Goal: Ask a question

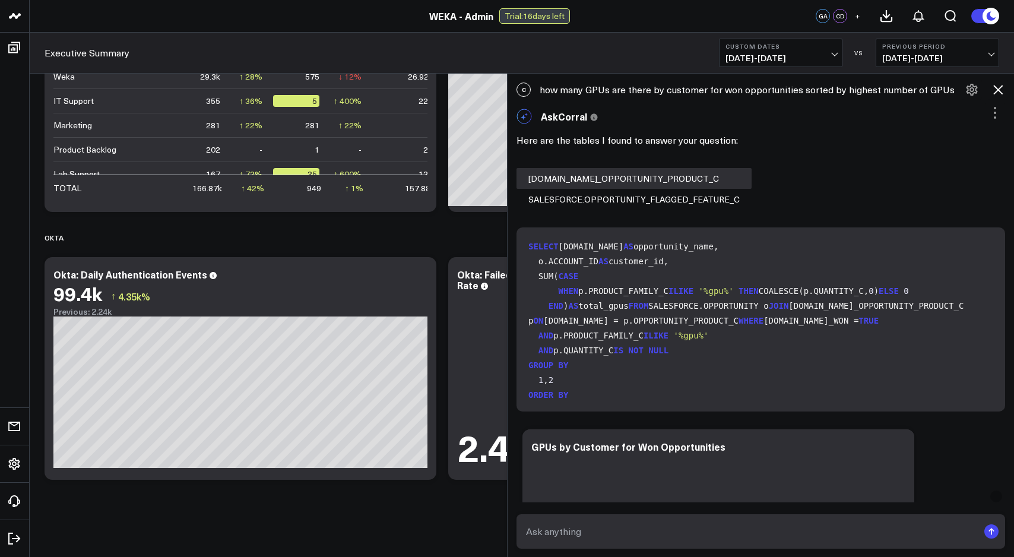
scroll to position [182, 0]
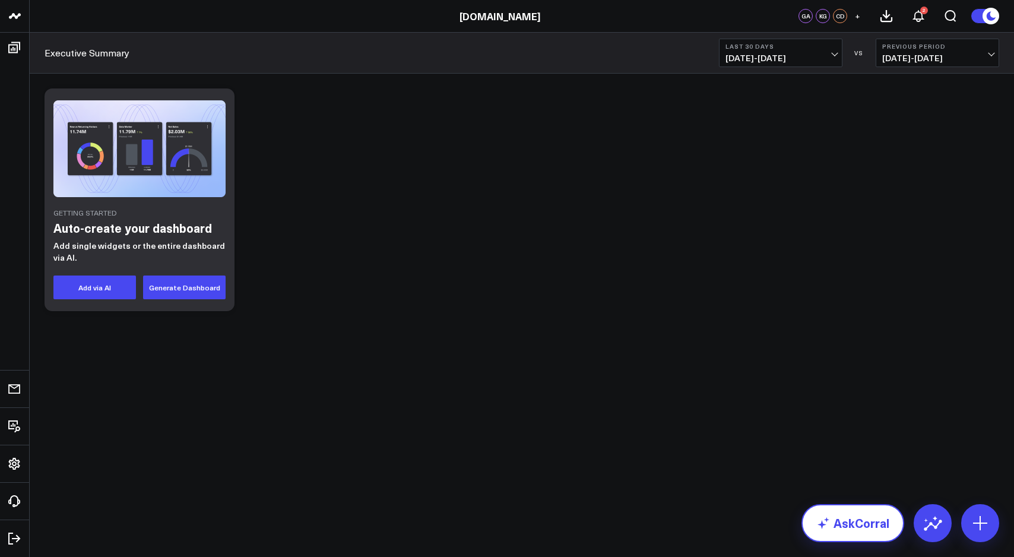
click at [852, 511] on link "AskCorral" at bounding box center [853, 523] width 103 height 38
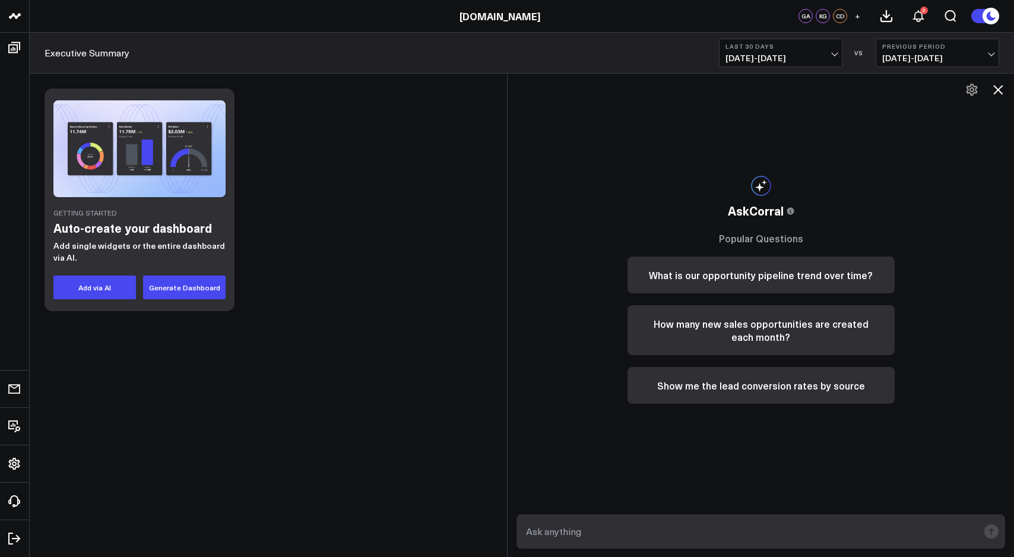
click at [726, 527] on textarea at bounding box center [750, 531] width 455 height 21
type textarea "how many people are there in marketing"
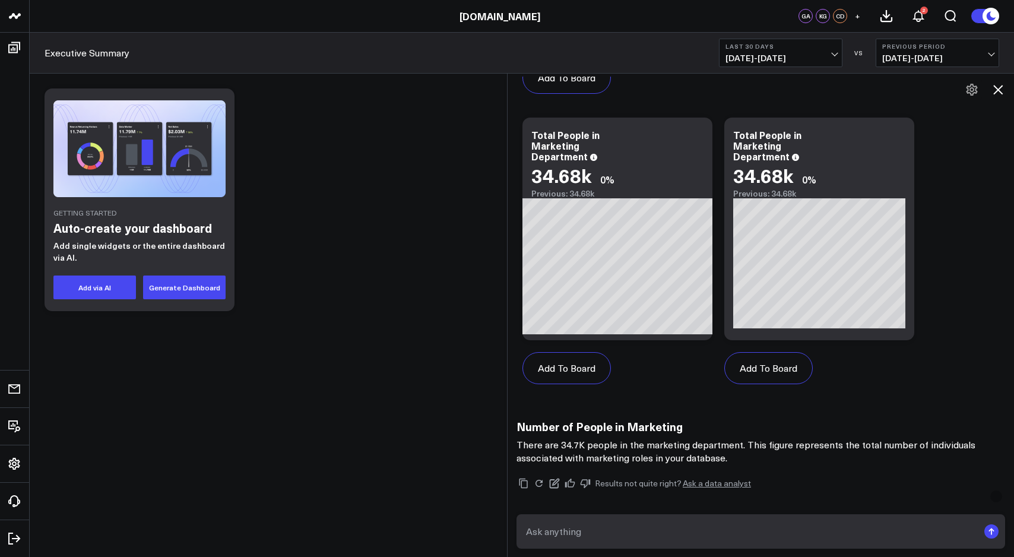
scroll to position [807, 0]
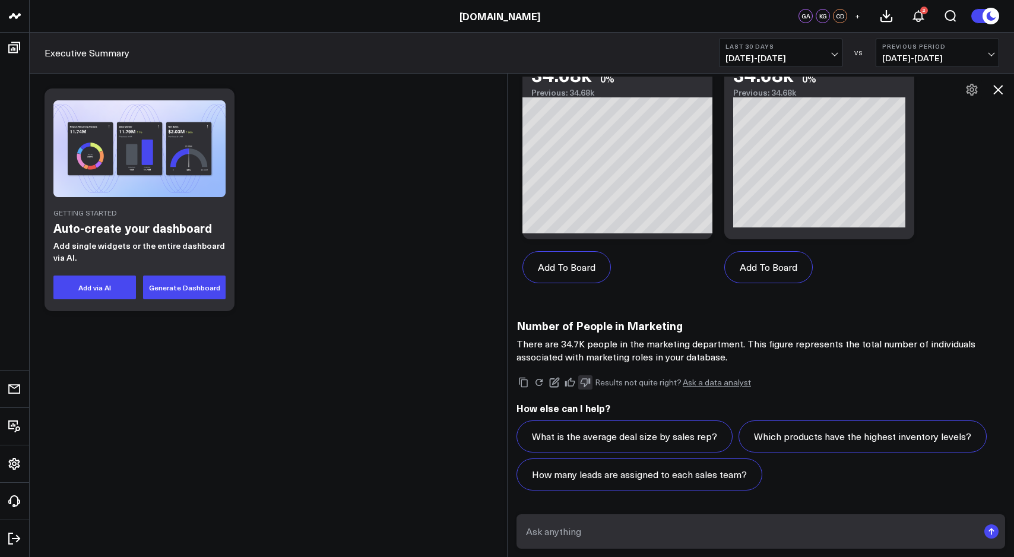
click at [584, 384] on icon at bounding box center [586, 383] width 10 height 9
click at [590, 529] on textarea at bounding box center [750, 531] width 455 height 21
type textarea "How many people are there in Hibob marketing department?"
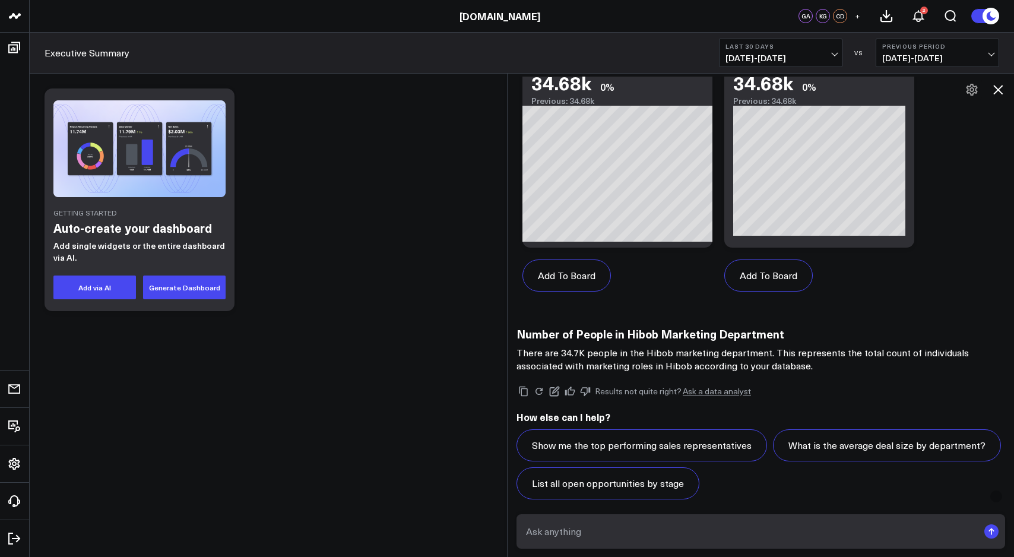
scroll to position [1919, 0]
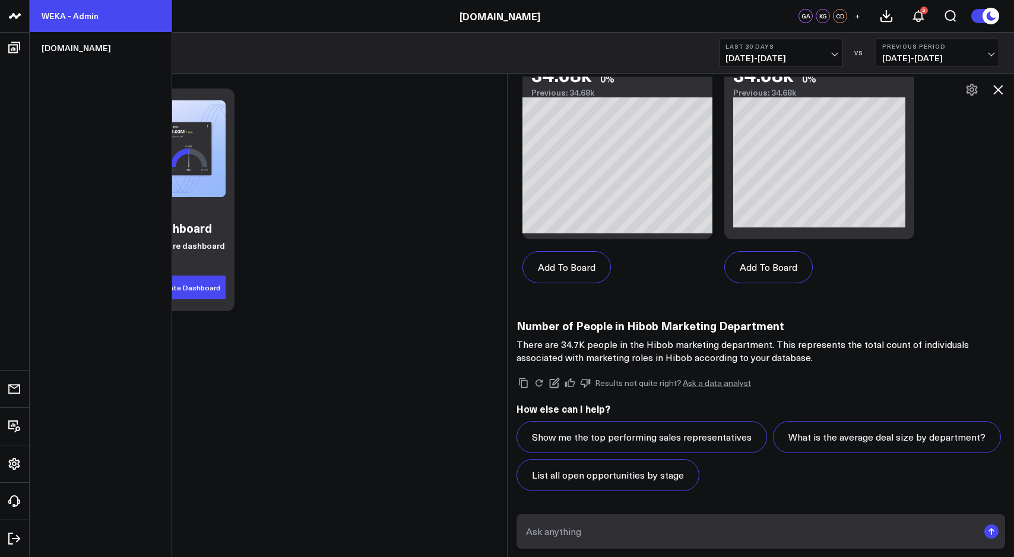
click at [59, 14] on link "WEKA - Admin" at bounding box center [101, 16] width 142 height 32
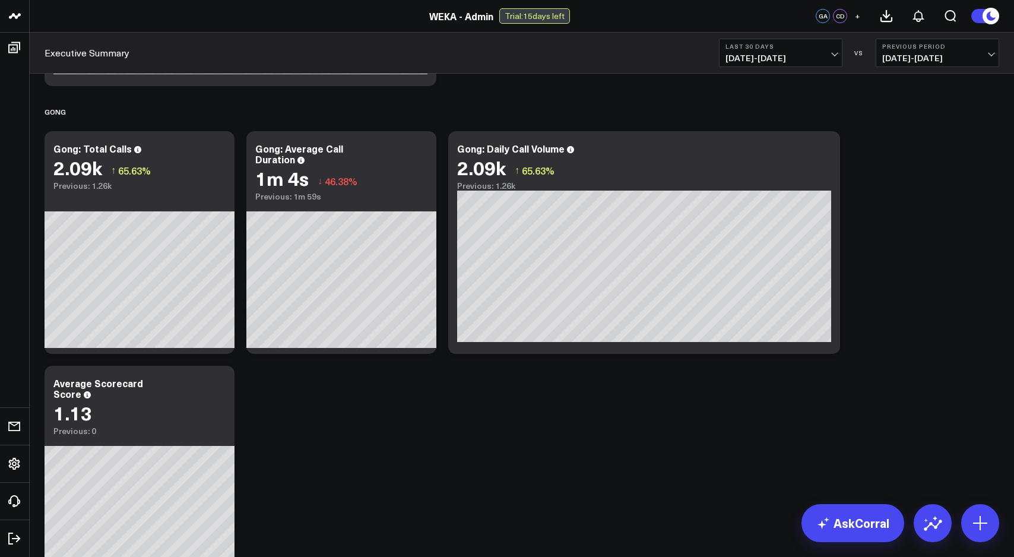
scroll to position [715, 0]
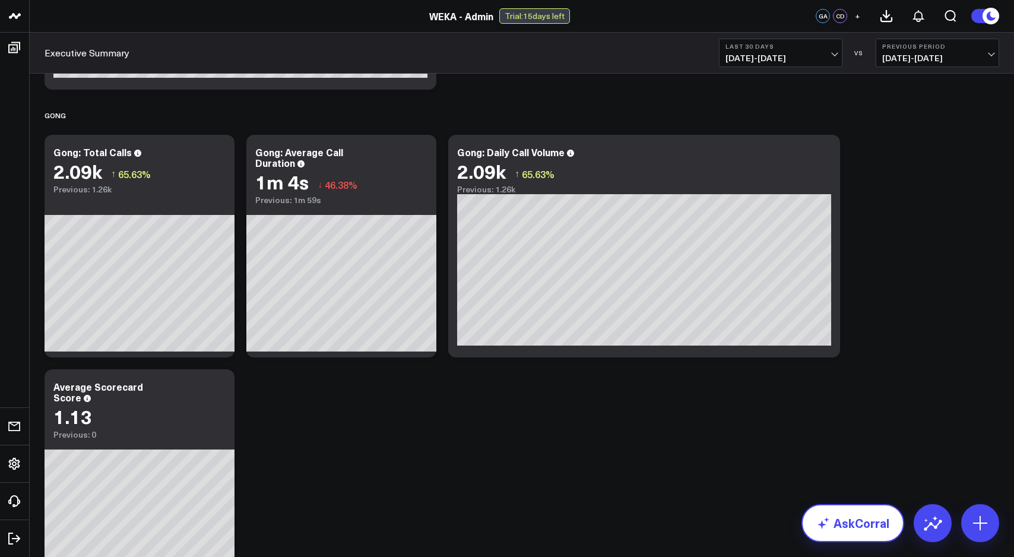
click at [850, 533] on link "AskCorral" at bounding box center [853, 523] width 103 height 38
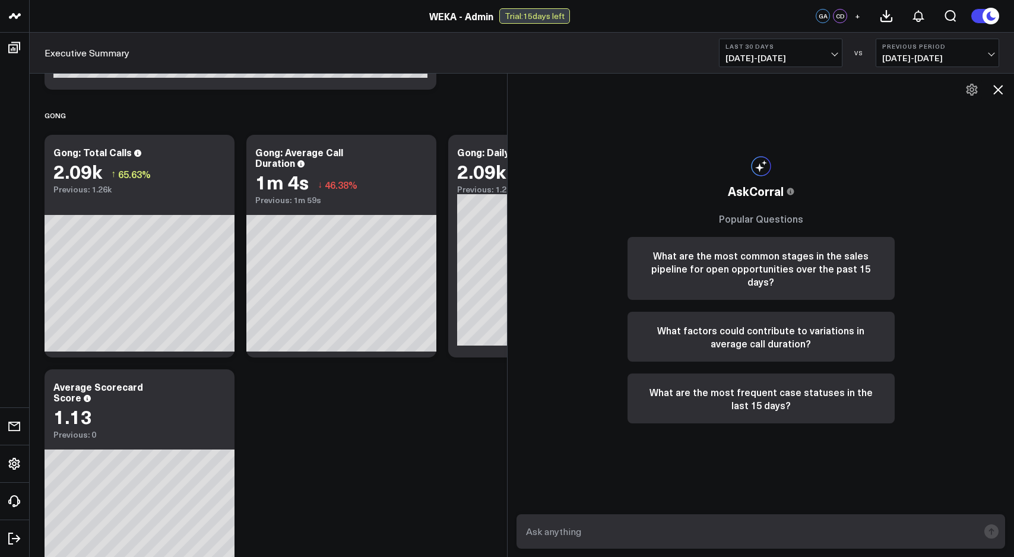
click at [561, 534] on textarea at bounding box center [750, 531] width 455 height 21
drag, startPoint x: 547, startPoint y: 533, endPoint x: 689, endPoint y: 533, distance: 141.9
click at [689, 533] on textarea "how mapportunities ny o" at bounding box center [750, 531] width 455 height 21
type textarea "how many opportunities have deal reg?"
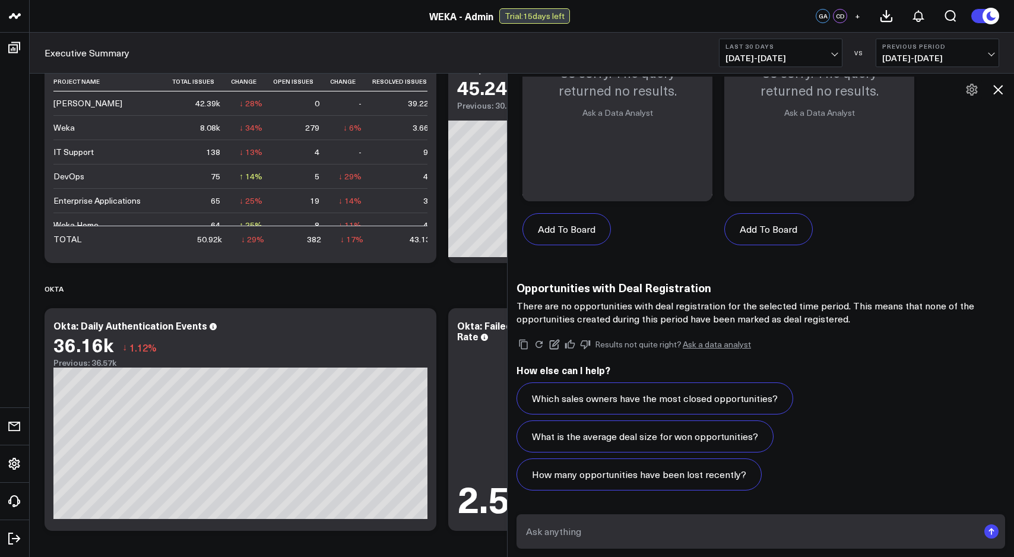
scroll to position [2870, 0]
